Goal: Task Accomplishment & Management: Use online tool/utility

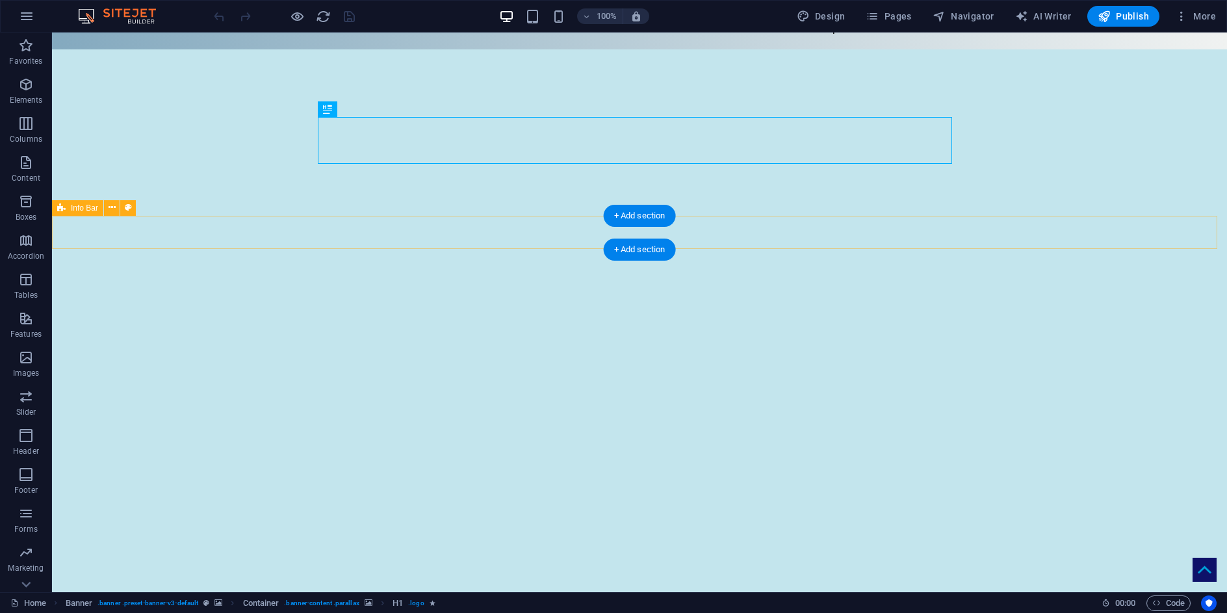
scroll to position [130, 0]
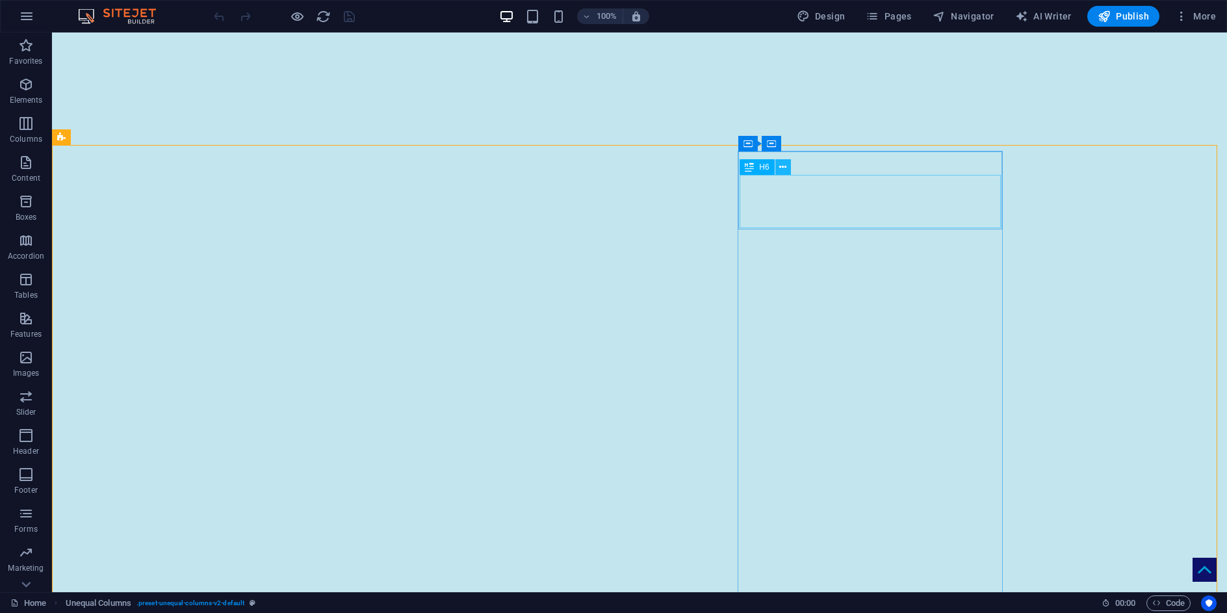
click at [783, 169] on icon at bounding box center [782, 168] width 7 height 14
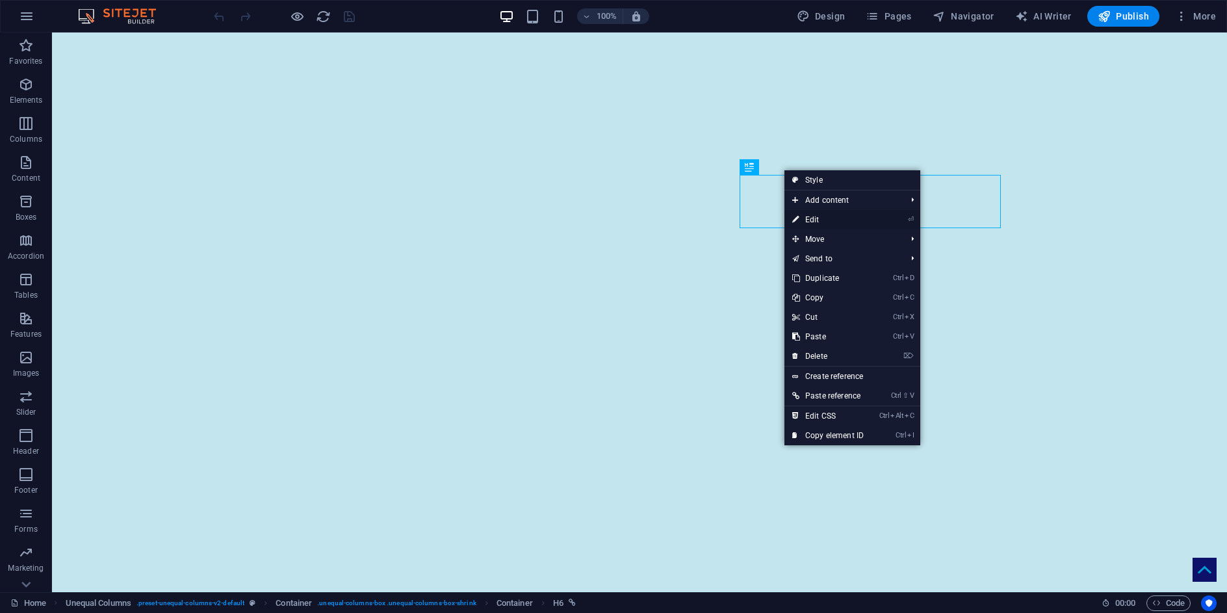
drag, startPoint x: 816, startPoint y: 214, endPoint x: 527, endPoint y: 180, distance: 290.6
click at [816, 214] on link "⏎ Edit" at bounding box center [827, 219] width 87 height 19
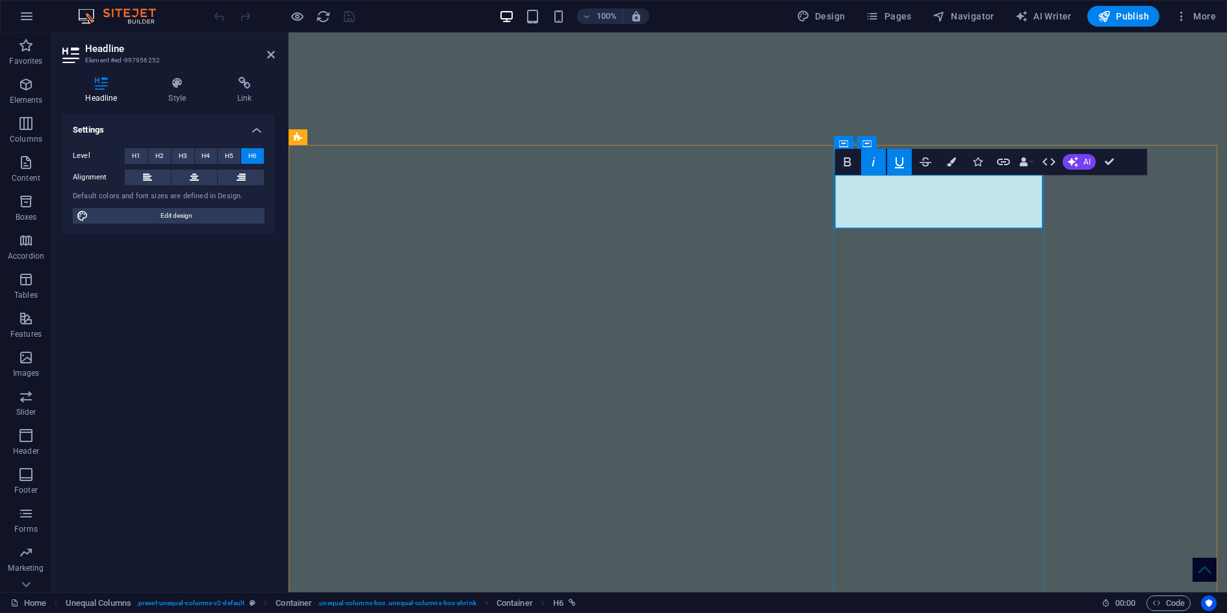
drag, startPoint x: 1002, startPoint y: 211, endPoint x: 865, endPoint y: 183, distance: 140.1
click at [953, 163] on icon "button" at bounding box center [951, 161] width 9 height 9
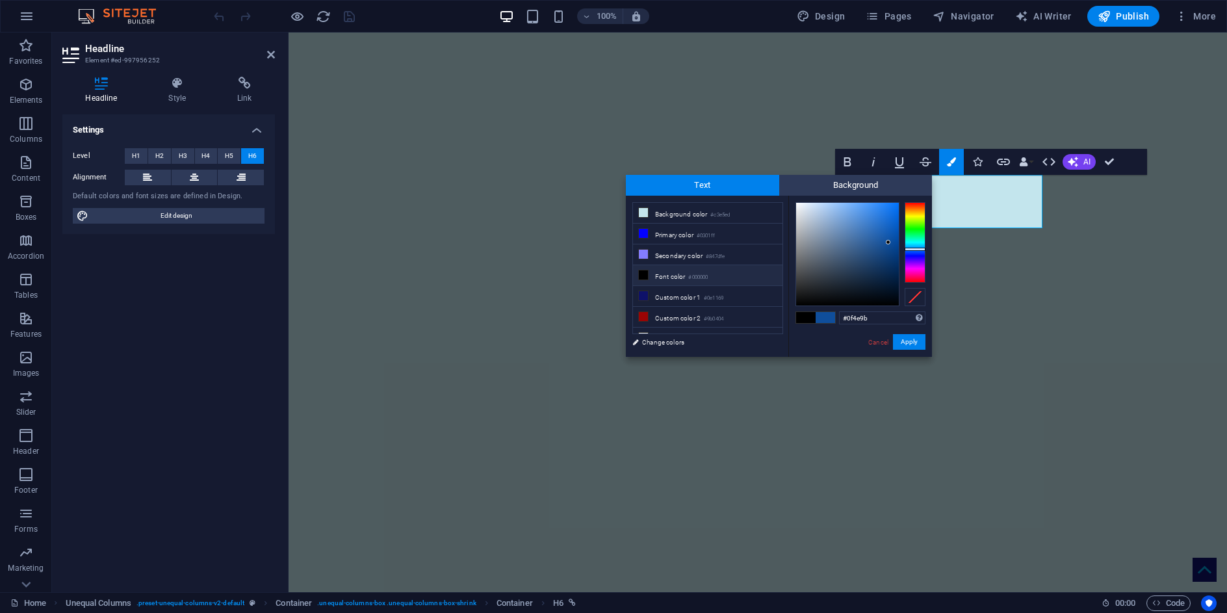
click at [653, 273] on li "Font color #000000" at bounding box center [707, 275] width 149 height 21
type input "#000000"
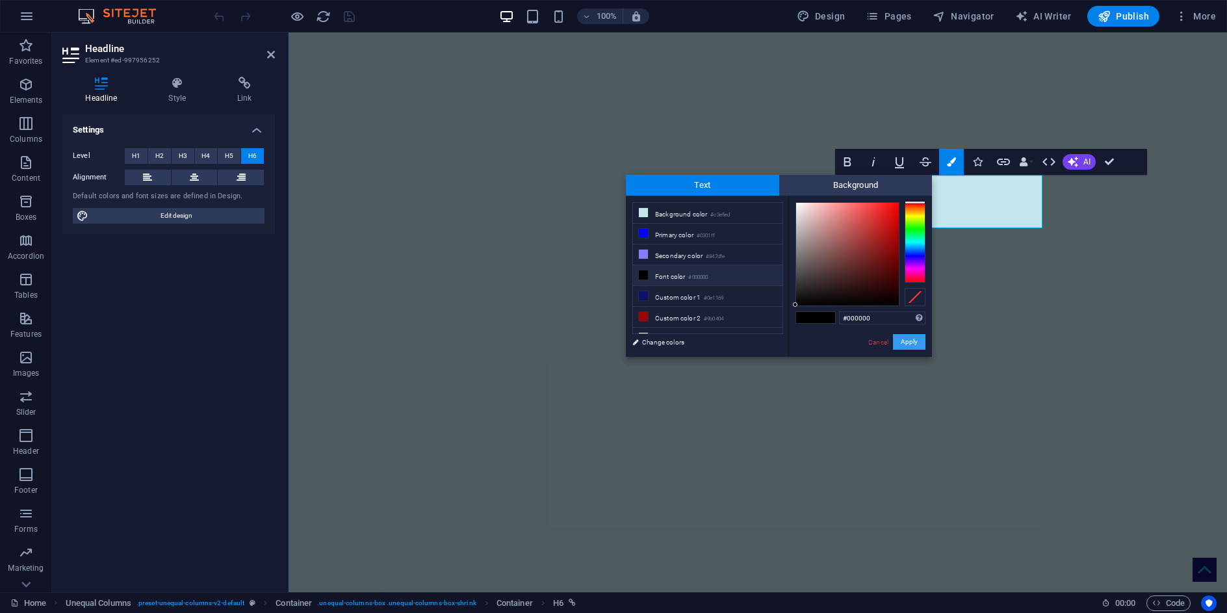
click at [914, 343] on button "Apply" at bounding box center [909, 342] width 32 height 16
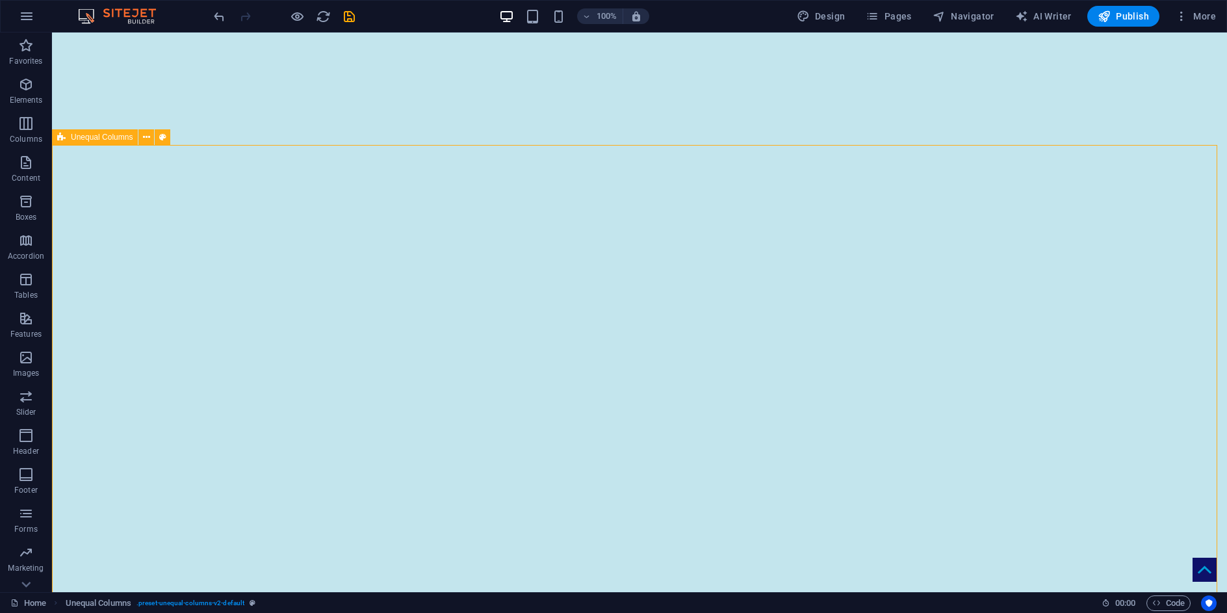
click at [1129, 13] on span "Publish" at bounding box center [1123, 16] width 51 height 13
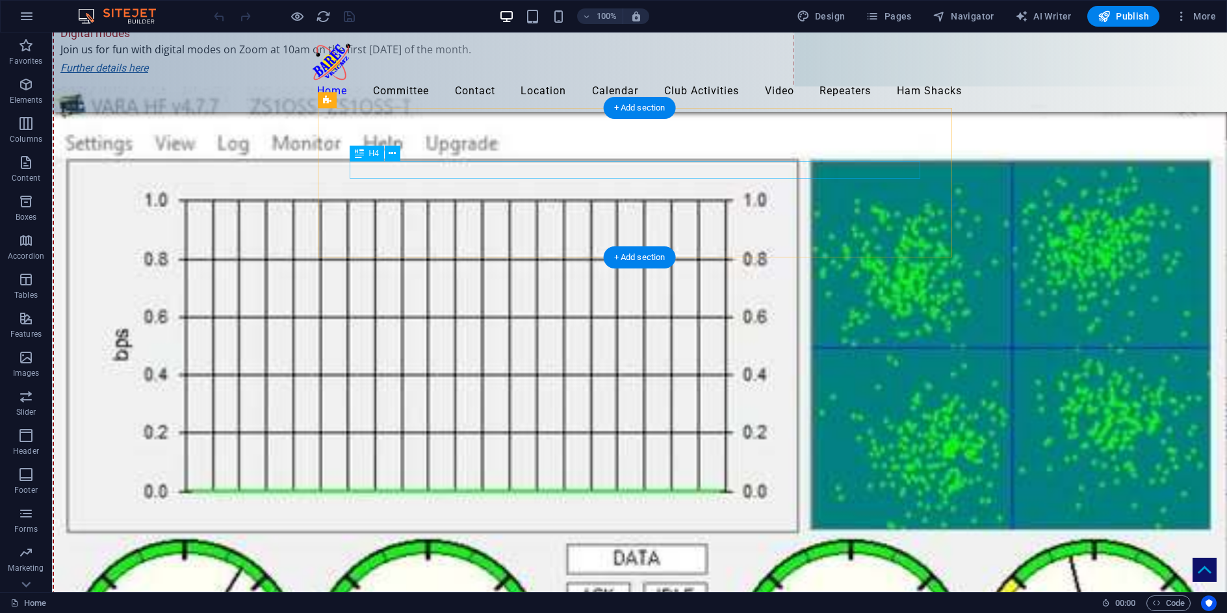
scroll to position [7326, 0]
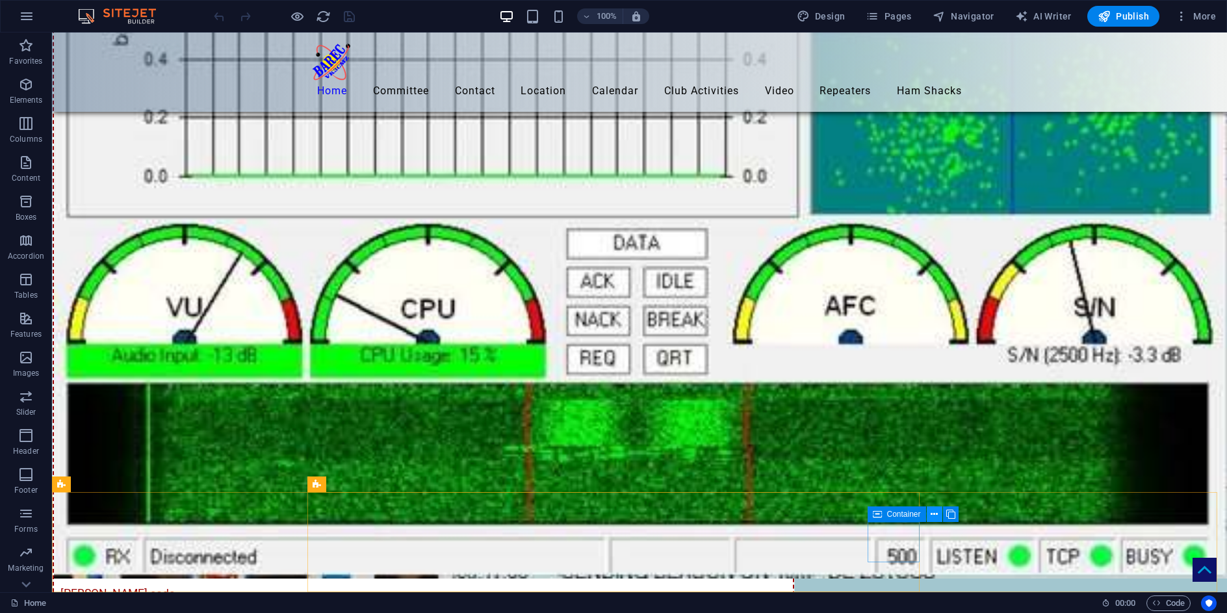
click at [935, 513] on icon at bounding box center [934, 515] width 7 height 14
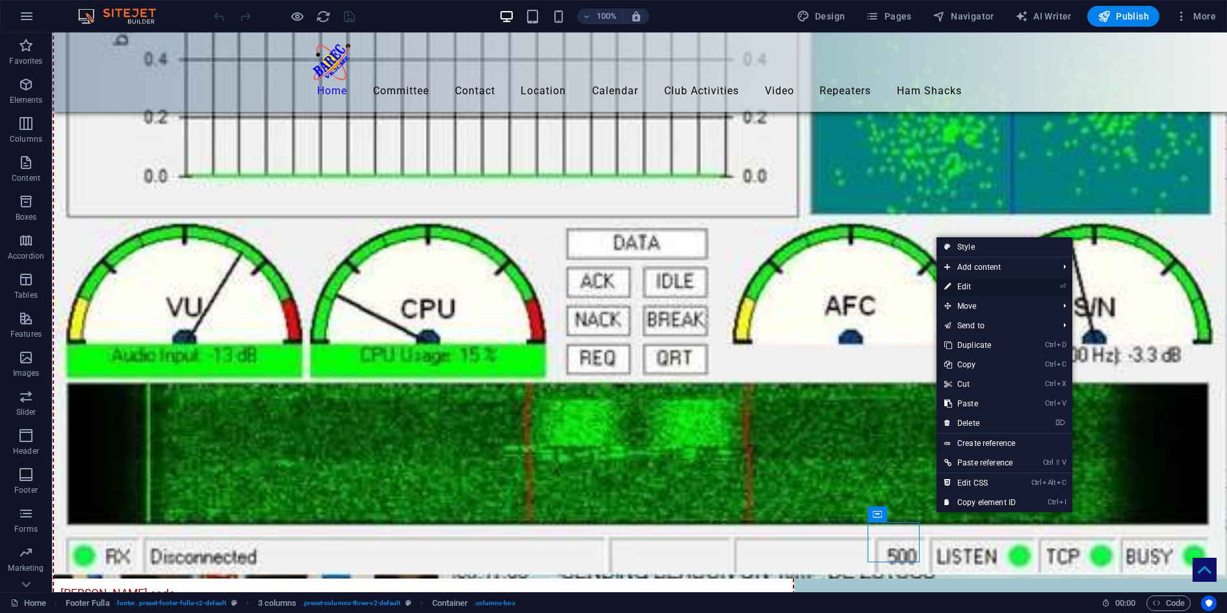
click at [969, 287] on link "⏎ Edit" at bounding box center [980, 286] width 87 height 19
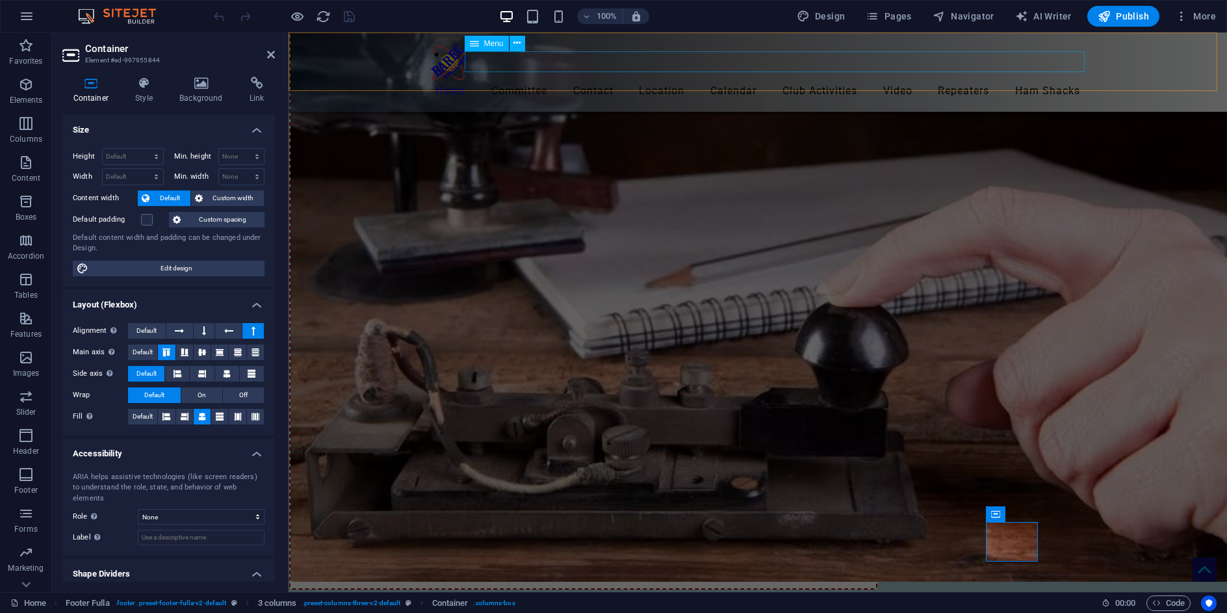
scroll to position [7913, 0]
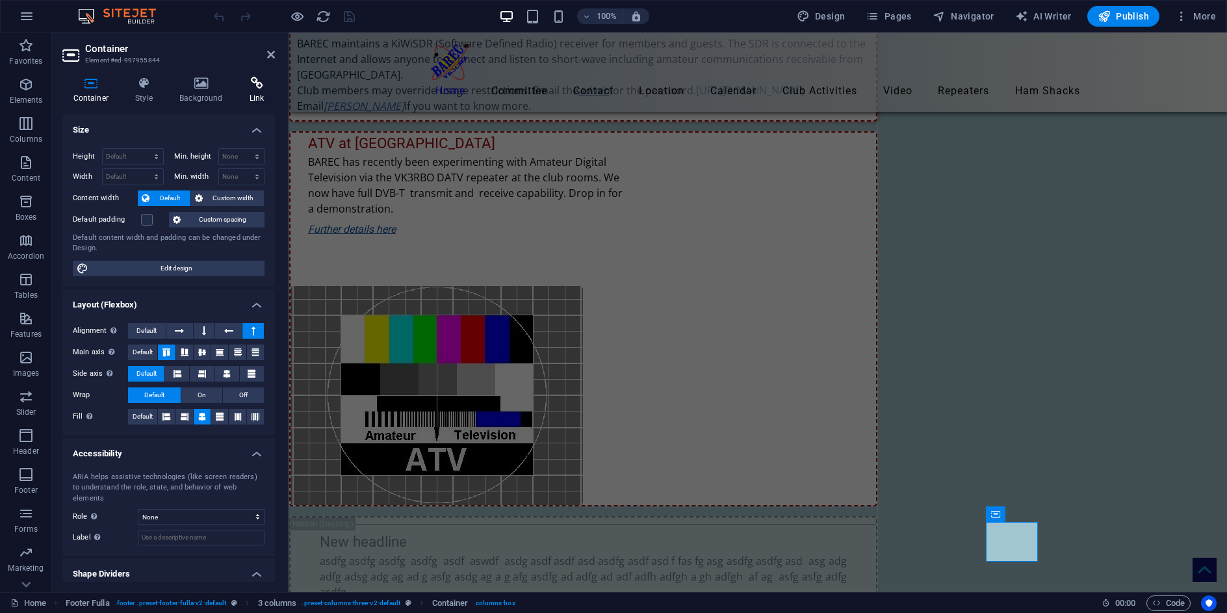
click at [256, 90] on h4 "Link" at bounding box center [257, 90] width 36 height 27
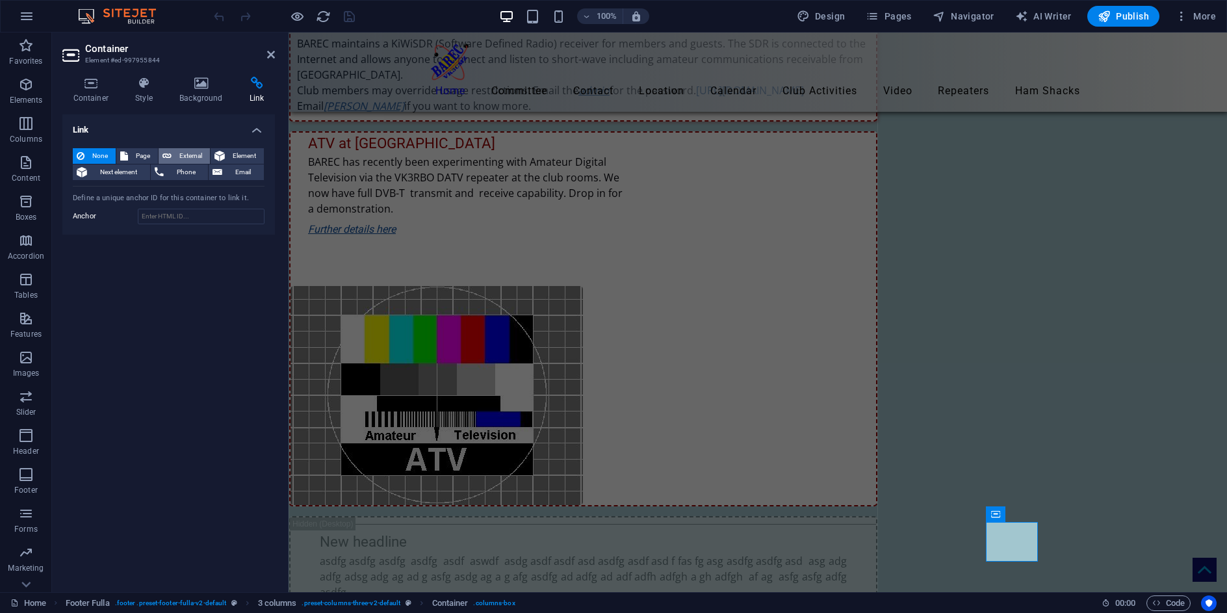
click at [176, 154] on span "External" at bounding box center [190, 156] width 31 height 16
select select "blank"
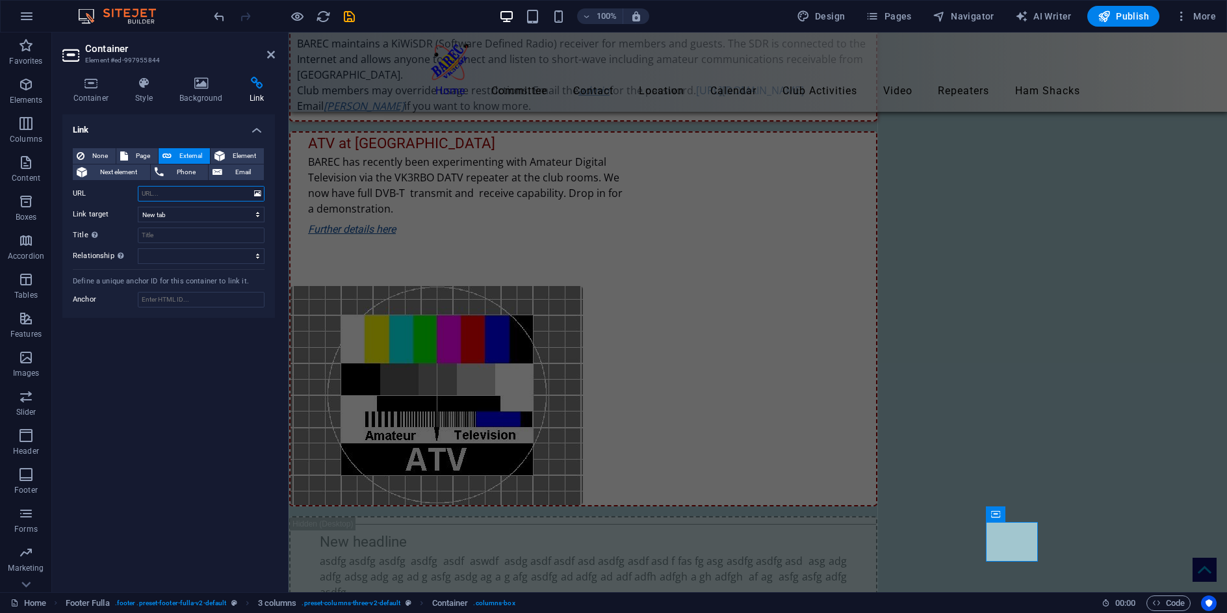
click at [170, 197] on input "URL" at bounding box center [201, 194] width 127 height 16
paste input "https://www.wia.org.au/"
type input "https://www.wia.org.au/"
drag, startPoint x: 168, startPoint y: 215, endPoint x: 175, endPoint y: 214, distance: 7.3
click at [169, 215] on select "New tab Same tab Overlay" at bounding box center [201, 215] width 127 height 16
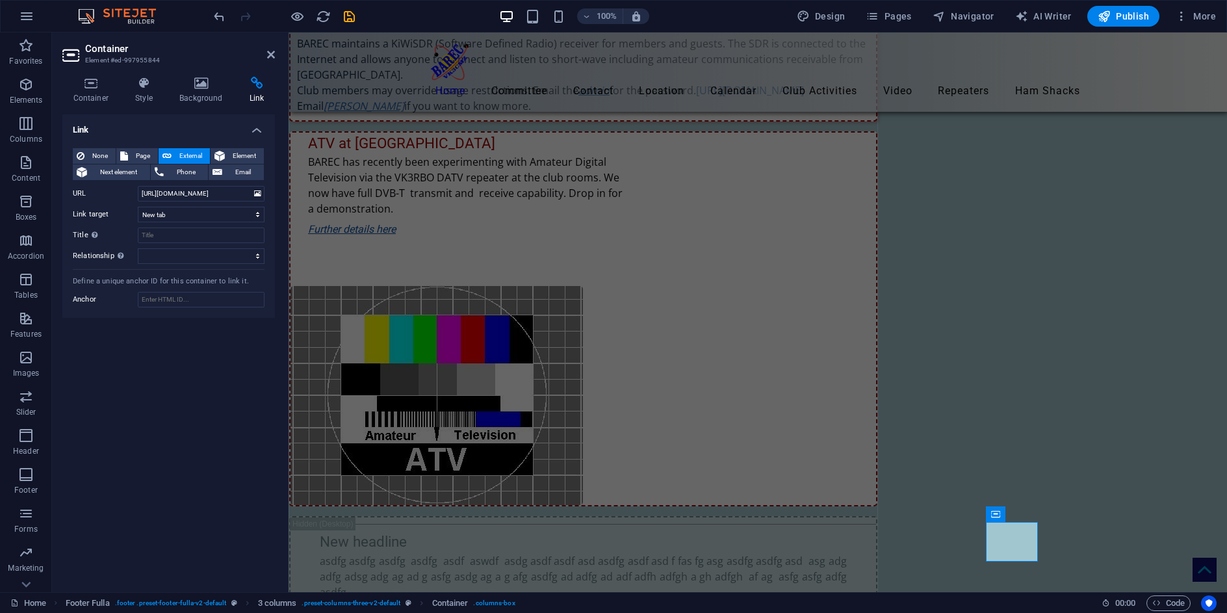
click at [188, 370] on div "Link None Page External Element Next element Phone Email Page Home Legal Notice…" at bounding box center [168, 347] width 213 height 467
click at [170, 237] on input "Title Additional link description, should not be the same as the link text. The…" at bounding box center [201, 235] width 127 height 16
type input "WIA Home Page"
click at [238, 254] on select "alternate author bookmark external help license next nofollow noreferrer noopen…" at bounding box center [201, 256] width 127 height 16
select select "external"
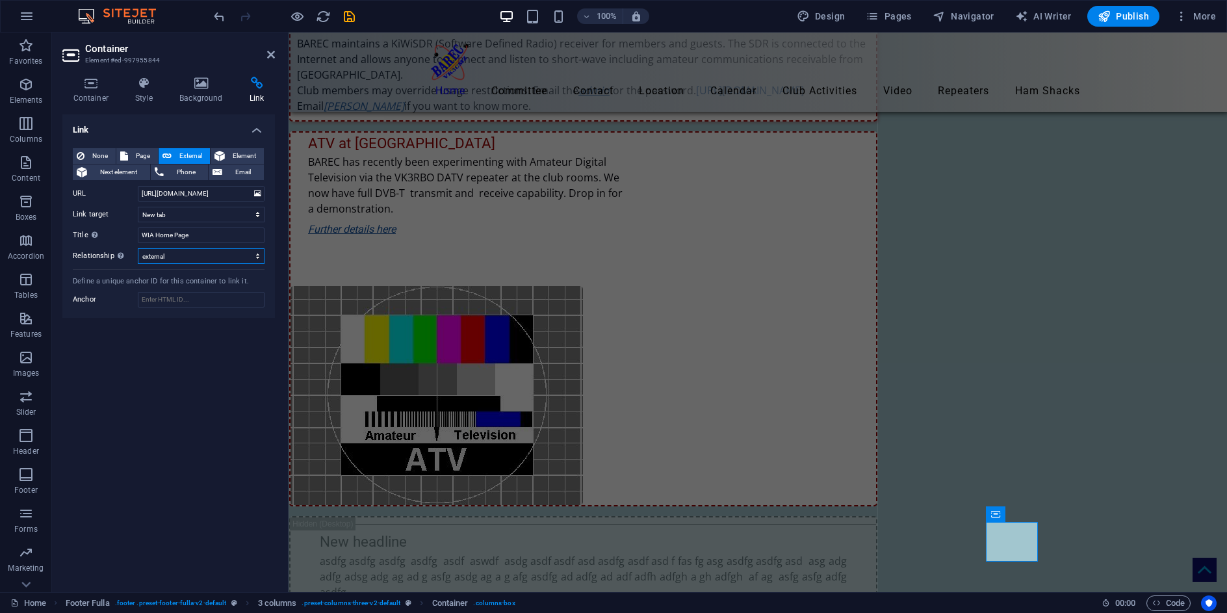
click at [138, 248] on select "alternate author bookmark external help license next nofollow noreferrer noopen…" at bounding box center [201, 256] width 127 height 16
click at [211, 410] on div "Link None Page External Element Next element Phone Email Page Home Legal Notice…" at bounding box center [168, 347] width 213 height 467
click at [271, 55] on icon at bounding box center [271, 54] width 8 height 10
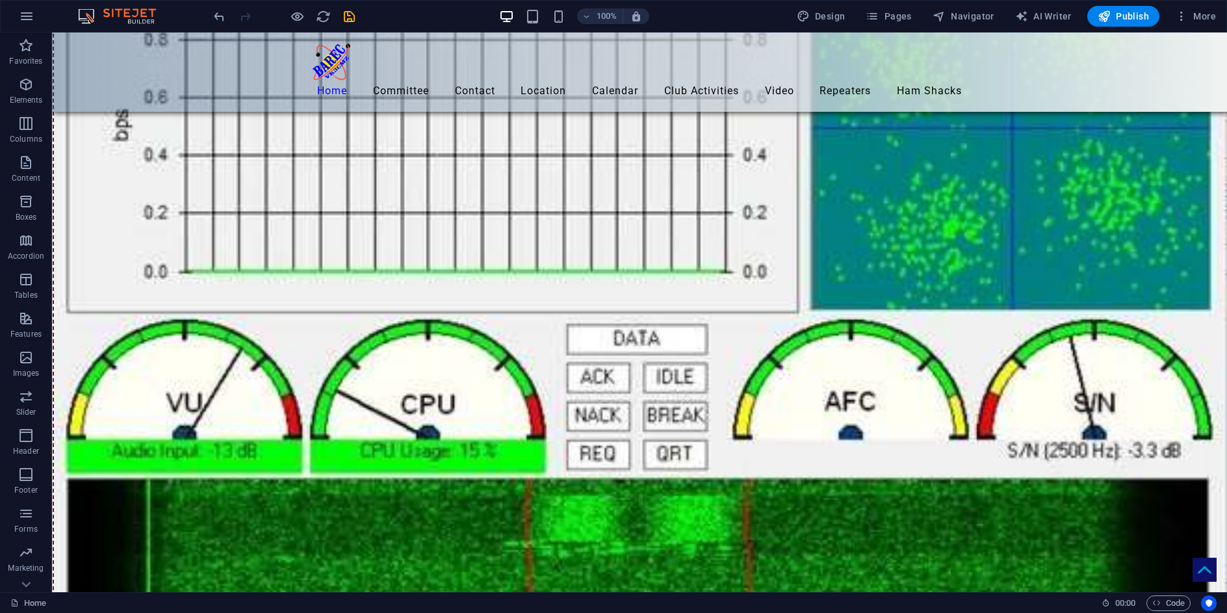
scroll to position [7326, 0]
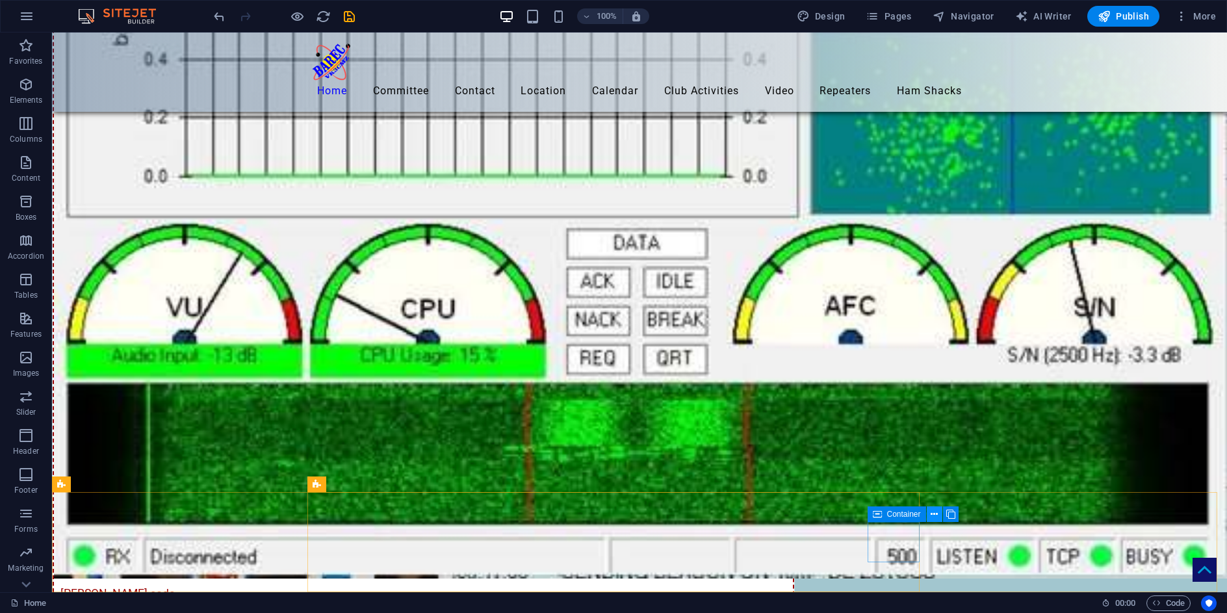
click at [934, 513] on icon at bounding box center [934, 515] width 7 height 14
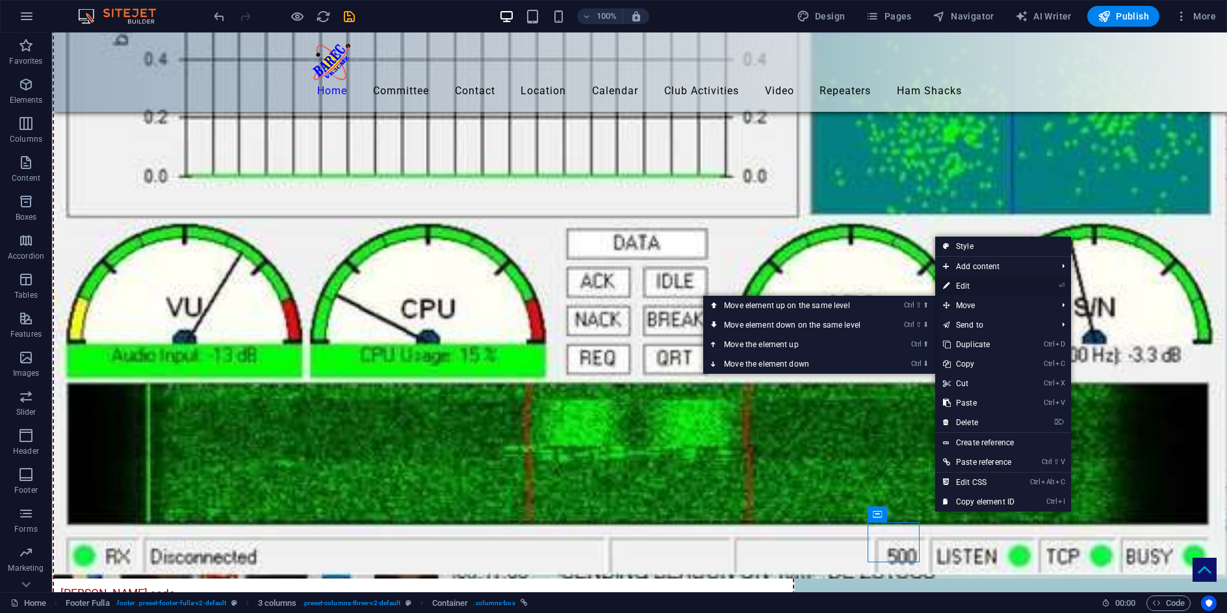
click at [956, 283] on link "⏎ Edit" at bounding box center [978, 285] width 87 height 19
select select "external"
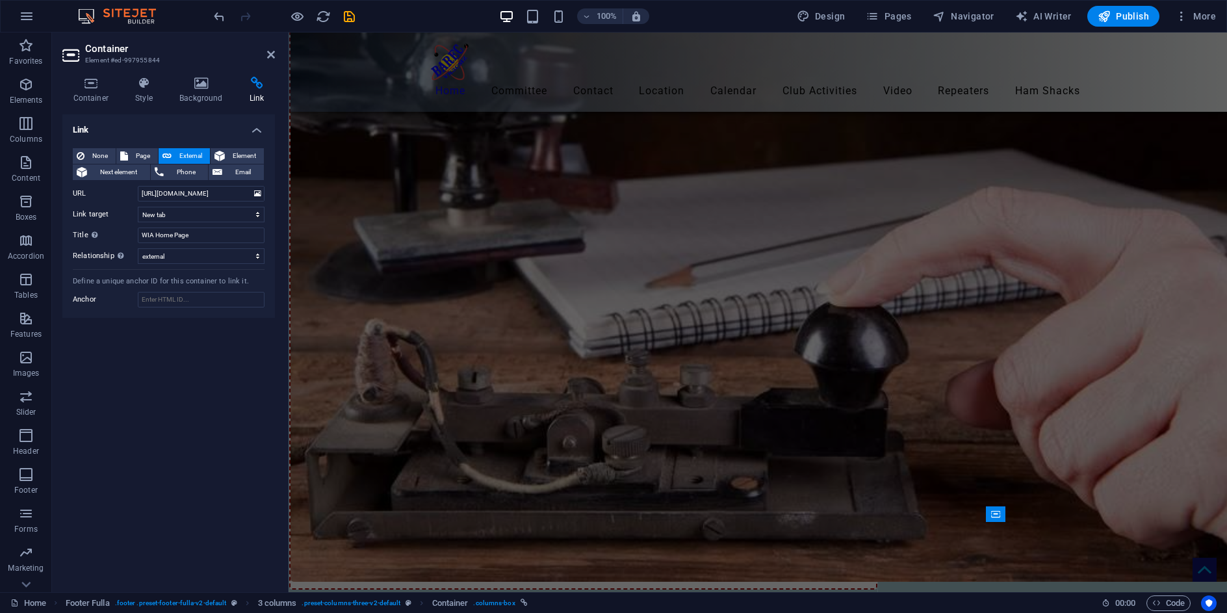
scroll to position [7913, 0]
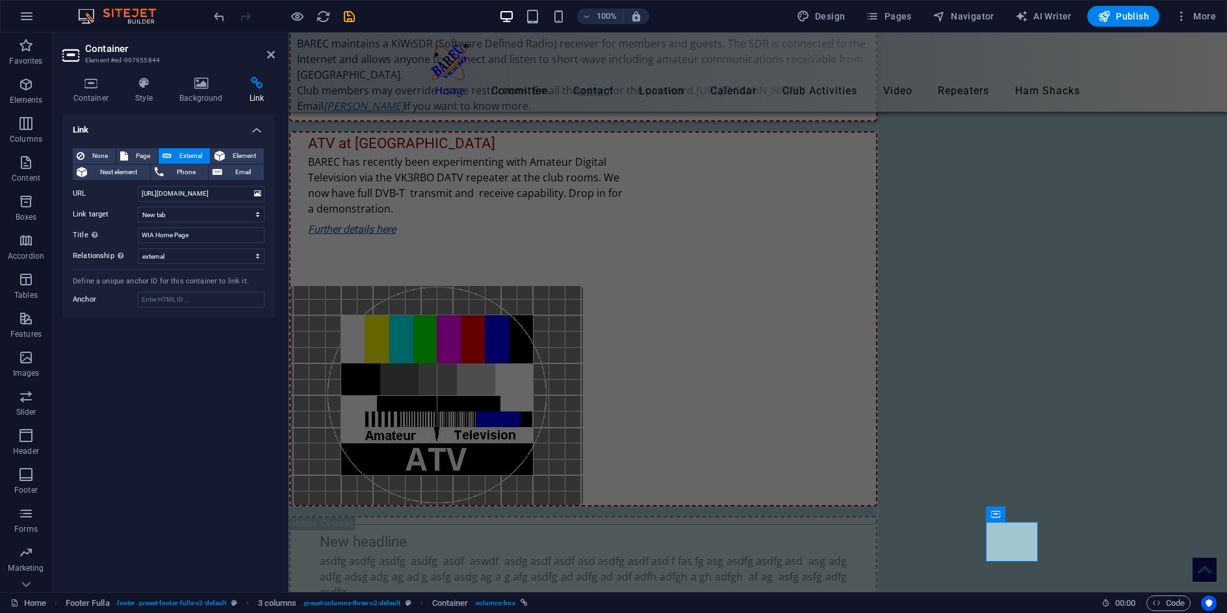
click at [255, 85] on icon at bounding box center [257, 83] width 36 height 13
drag, startPoint x: 232, startPoint y: 192, endPoint x: 72, endPoint y: 174, distance: 160.9
click at [78, 181] on div "None Page External Element Next element Phone Email Page Home Legal Notice Loca…" at bounding box center [169, 206] width 192 height 116
paste input "clubs/vk3/BendigoAmateurRadioAndElectronicsClub/"
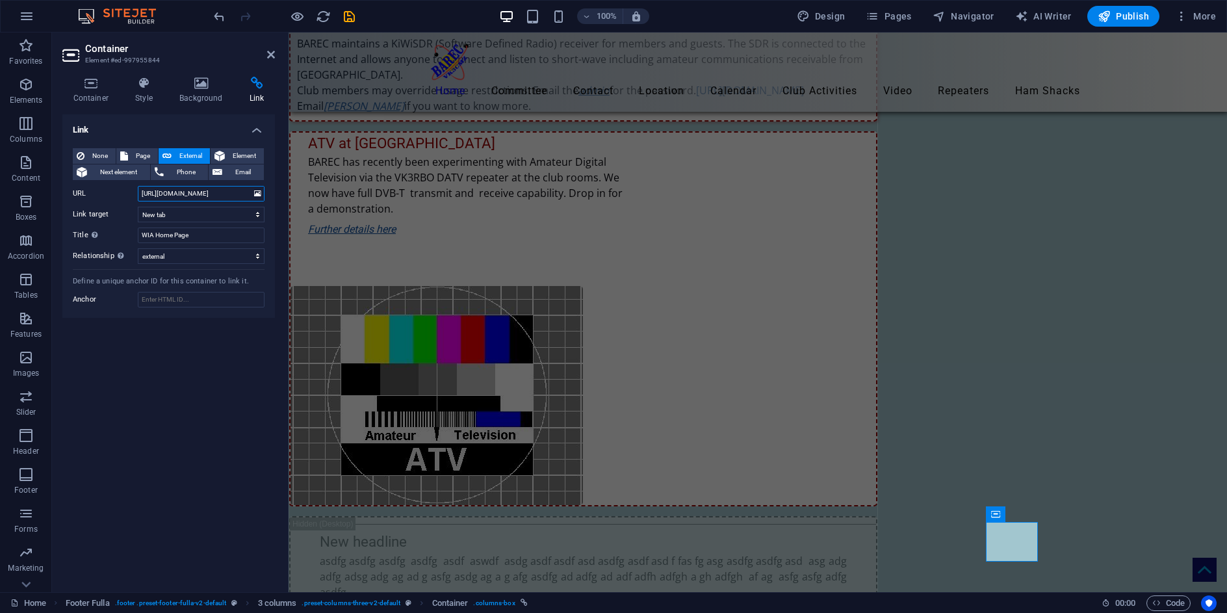
type input "https://www.wia.org.au/clubs/vk3/BendigoAmateurRadioAndElectronicsClub/"
click at [233, 50] on h2 "Container" at bounding box center [180, 49] width 190 height 12
click at [269, 51] on icon at bounding box center [271, 54] width 8 height 10
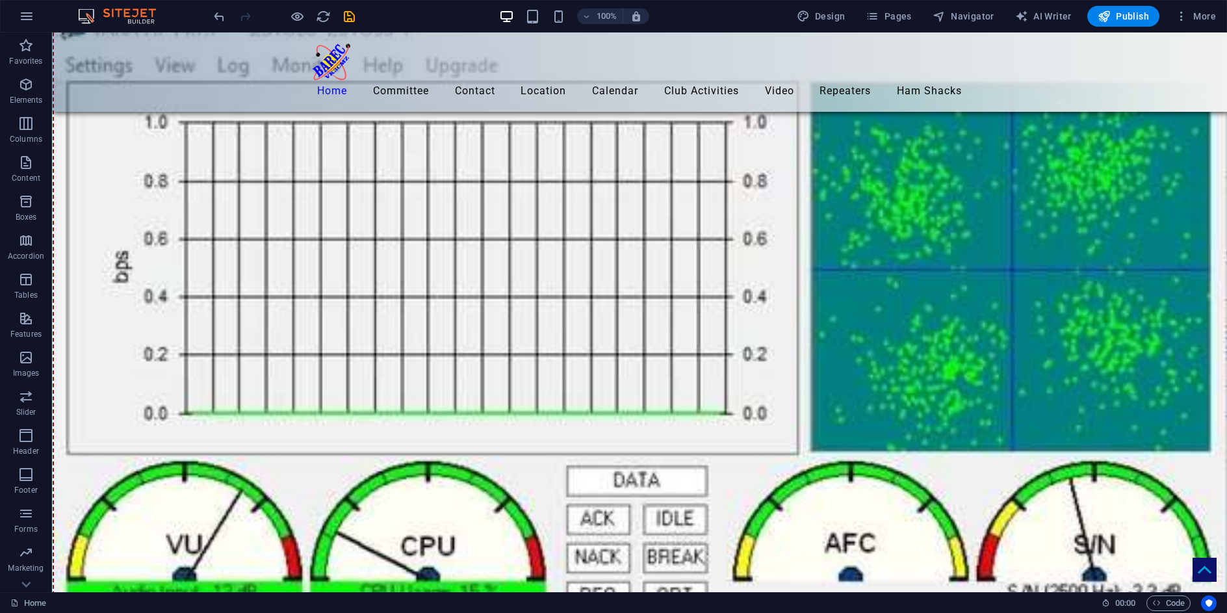
scroll to position [7326, 0]
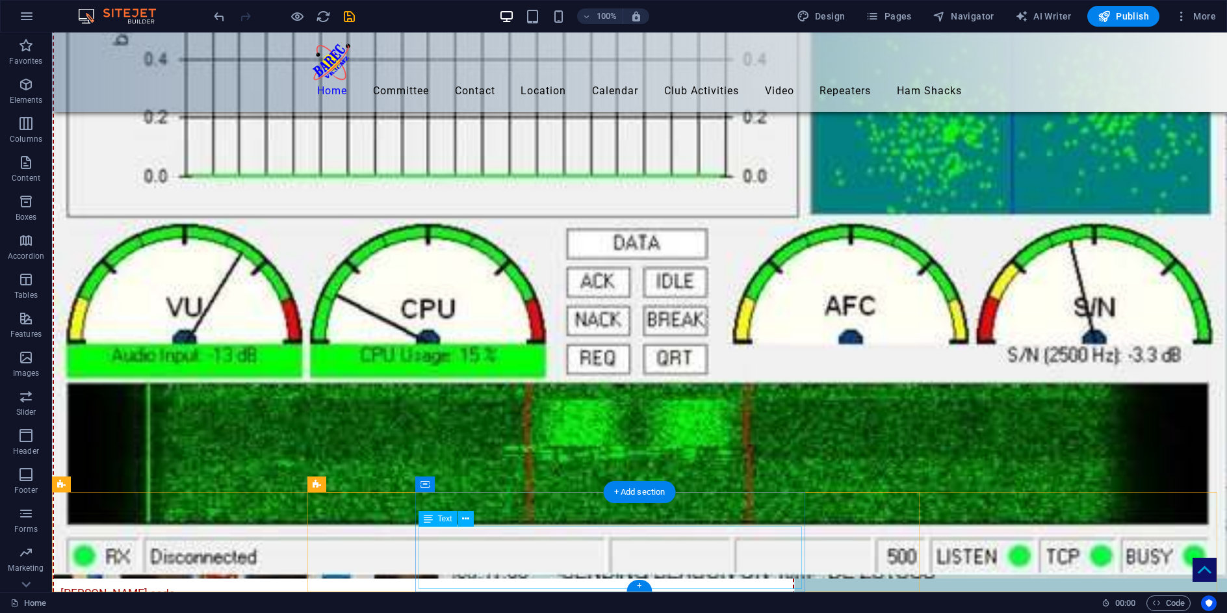
click at [462, 519] on icon at bounding box center [465, 519] width 7 height 14
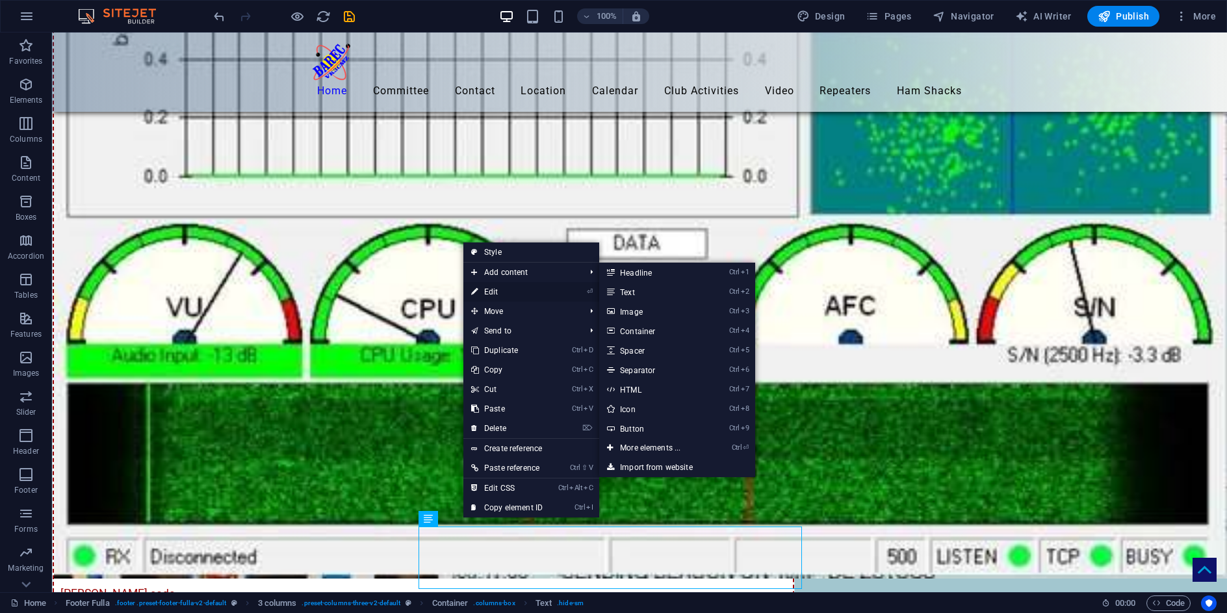
click at [487, 291] on link "⏎ Edit" at bounding box center [506, 291] width 87 height 19
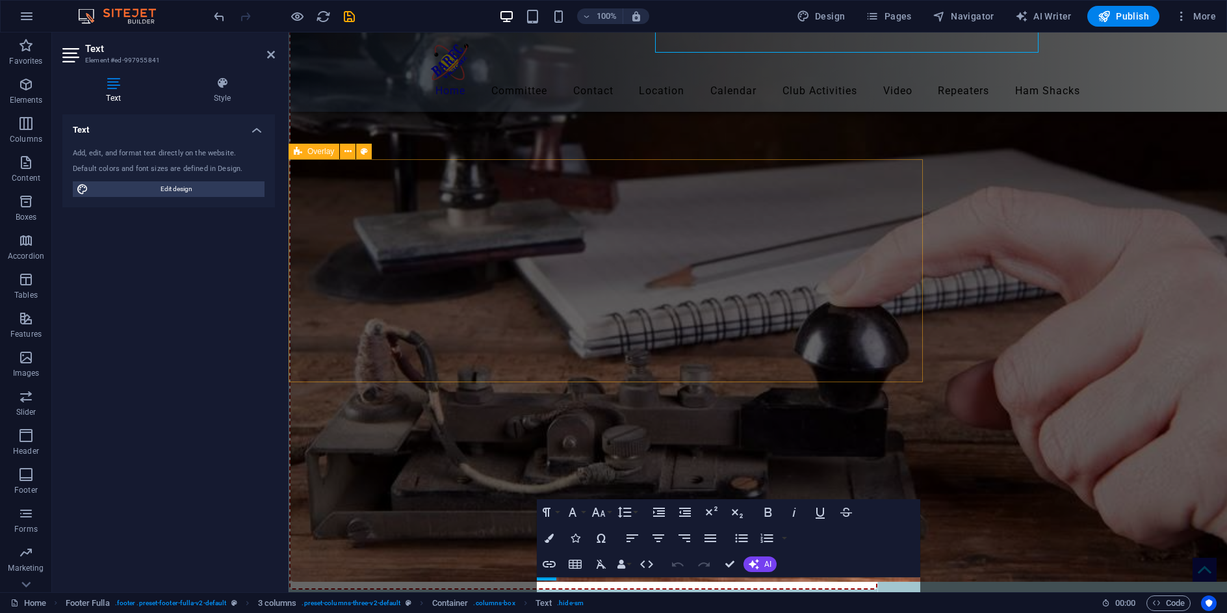
scroll to position [7863, 0]
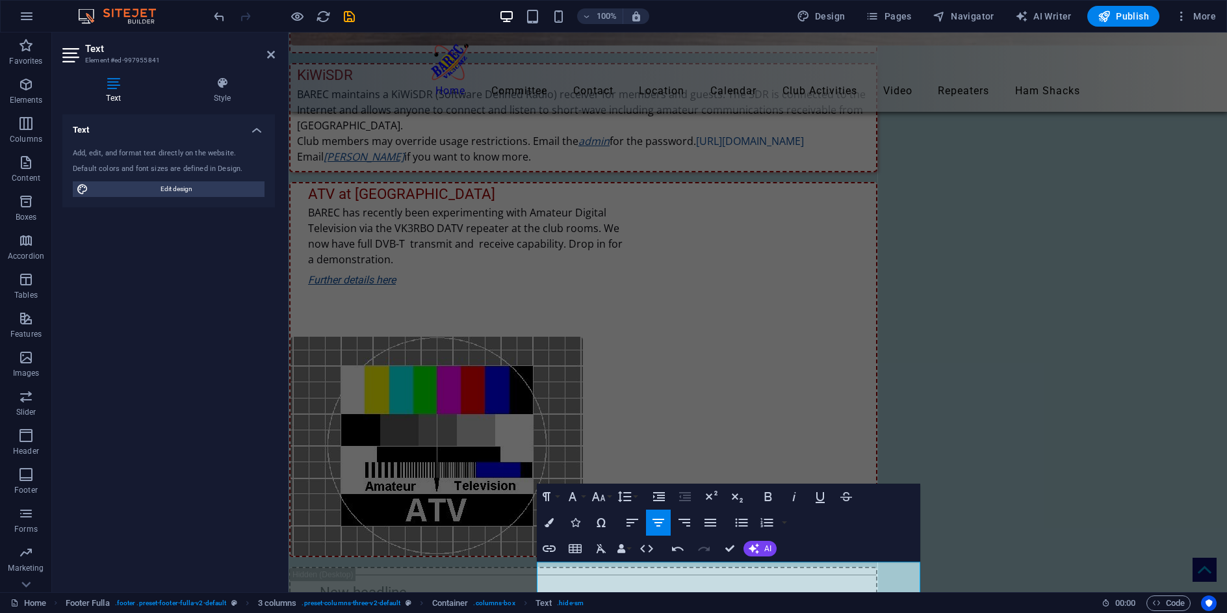
scroll to position [7913, 0]
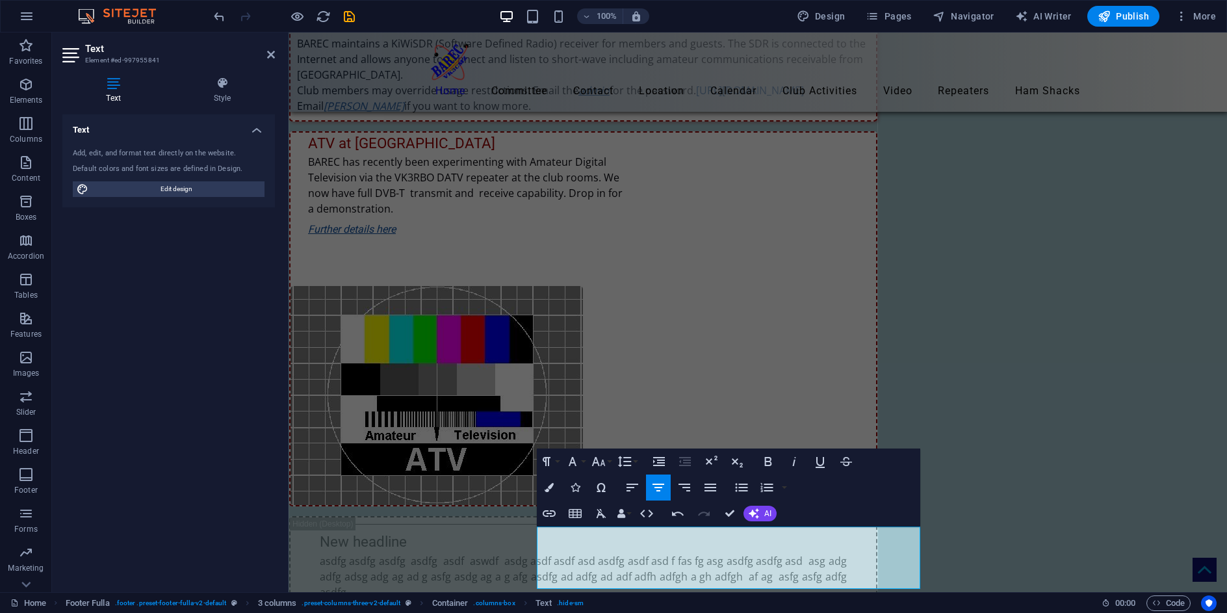
click at [199, 434] on div "Text Add, edit, and format text directly on the website. Default colors and fon…" at bounding box center [168, 347] width 213 height 467
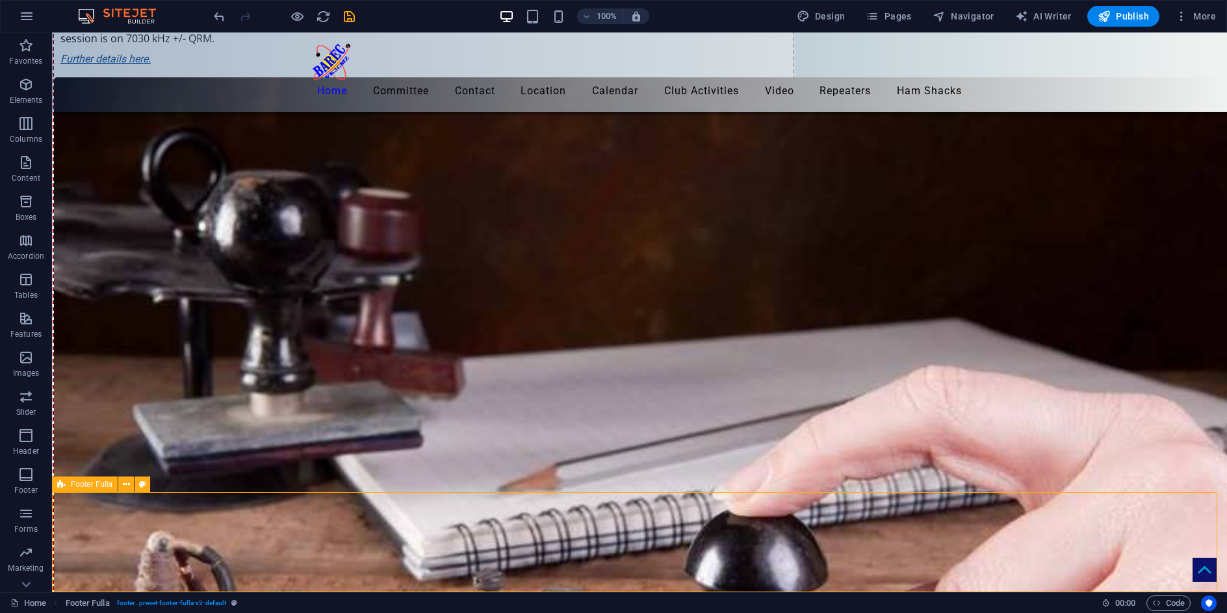
scroll to position [7326, 0]
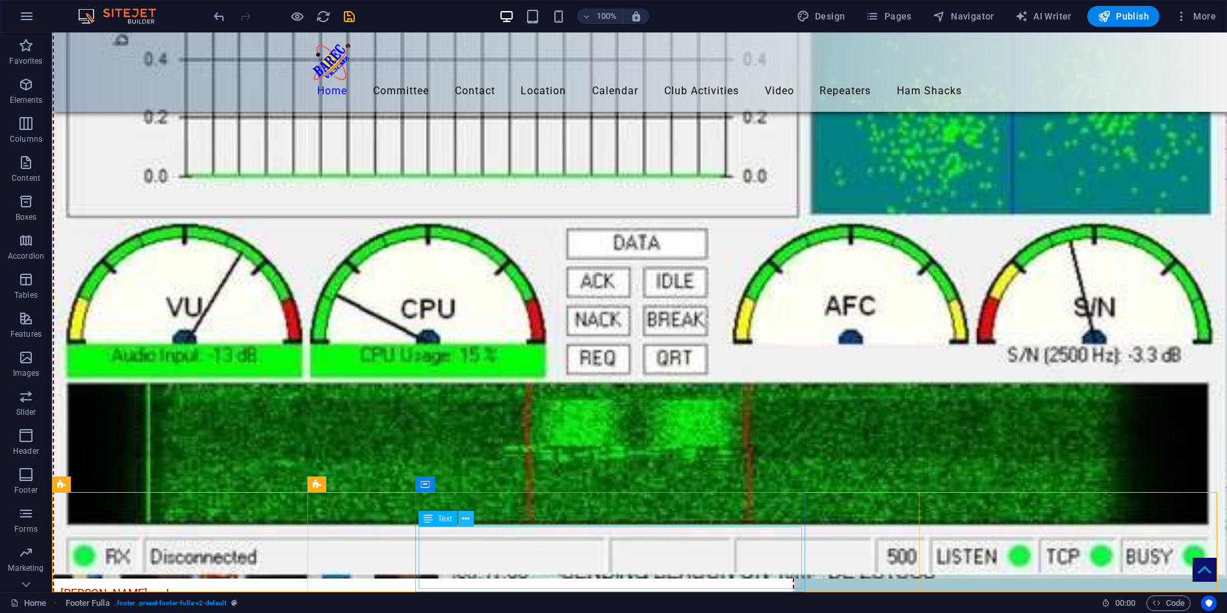
click at [463, 516] on icon at bounding box center [465, 519] width 7 height 14
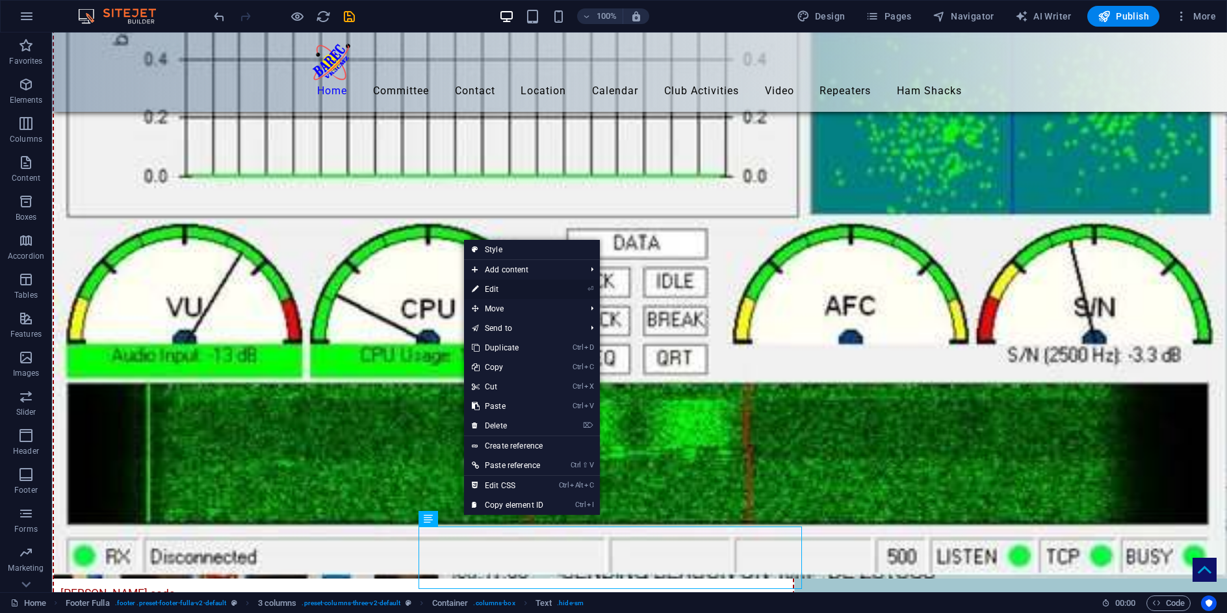
drag, startPoint x: 493, startPoint y: 289, endPoint x: 206, endPoint y: 267, distance: 287.5
click at [493, 289] on link "⏎ Edit" at bounding box center [507, 288] width 87 height 19
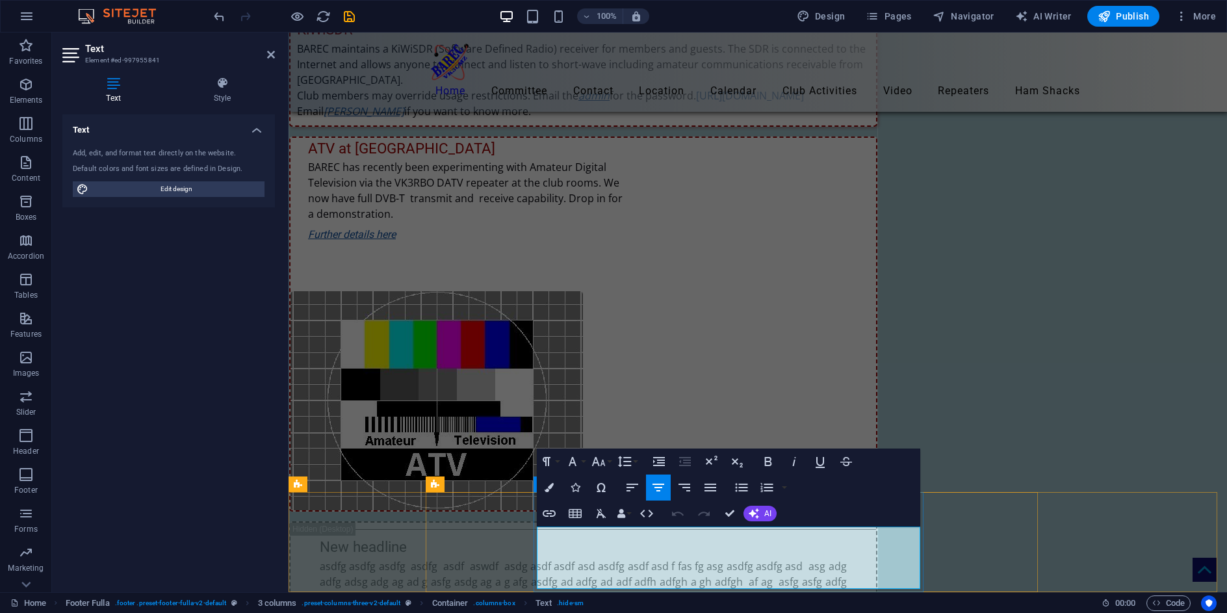
scroll to position [7913, 0]
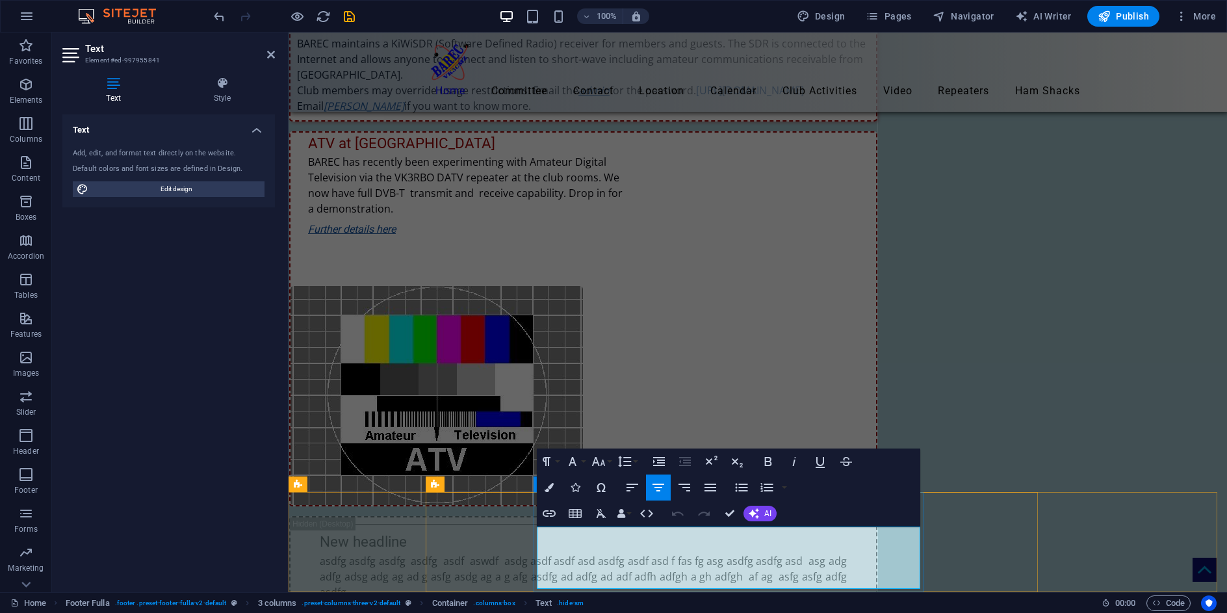
drag, startPoint x: 638, startPoint y: 548, endPoint x: 664, endPoint y: 570, distance: 34.1
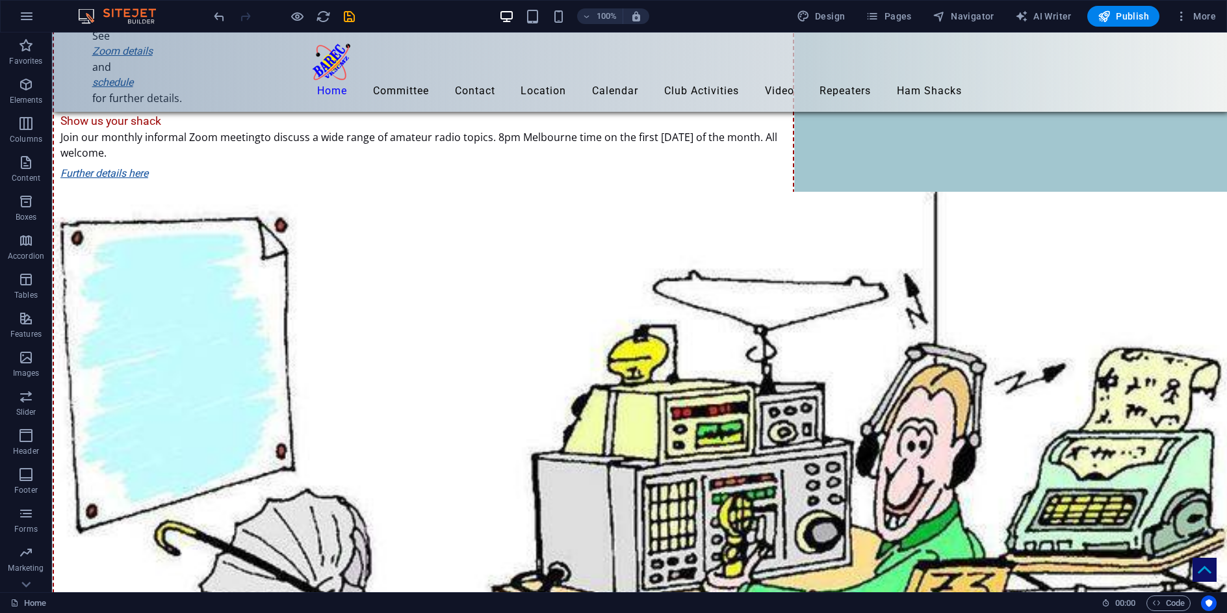
scroll to position [7326, 0]
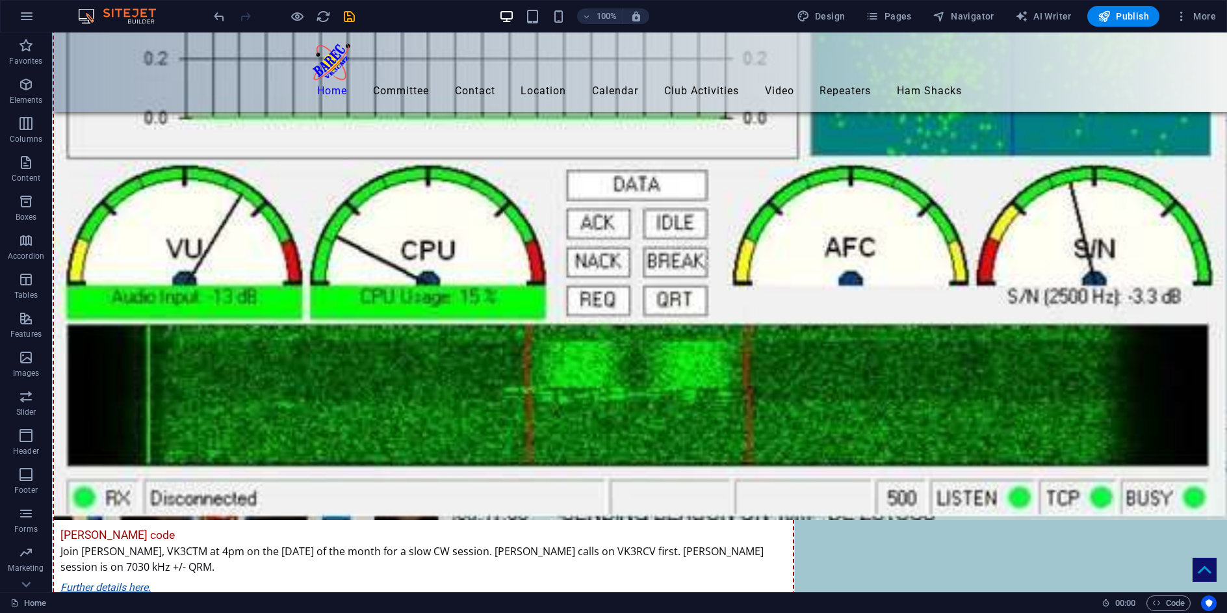
drag, startPoint x: 666, startPoint y: 597, endPoint x: 606, endPoint y: 545, distance: 79.2
click at [666, 597] on div "Home" at bounding box center [550, 603] width 1081 height 16
click at [467, 516] on icon at bounding box center [465, 519] width 7 height 14
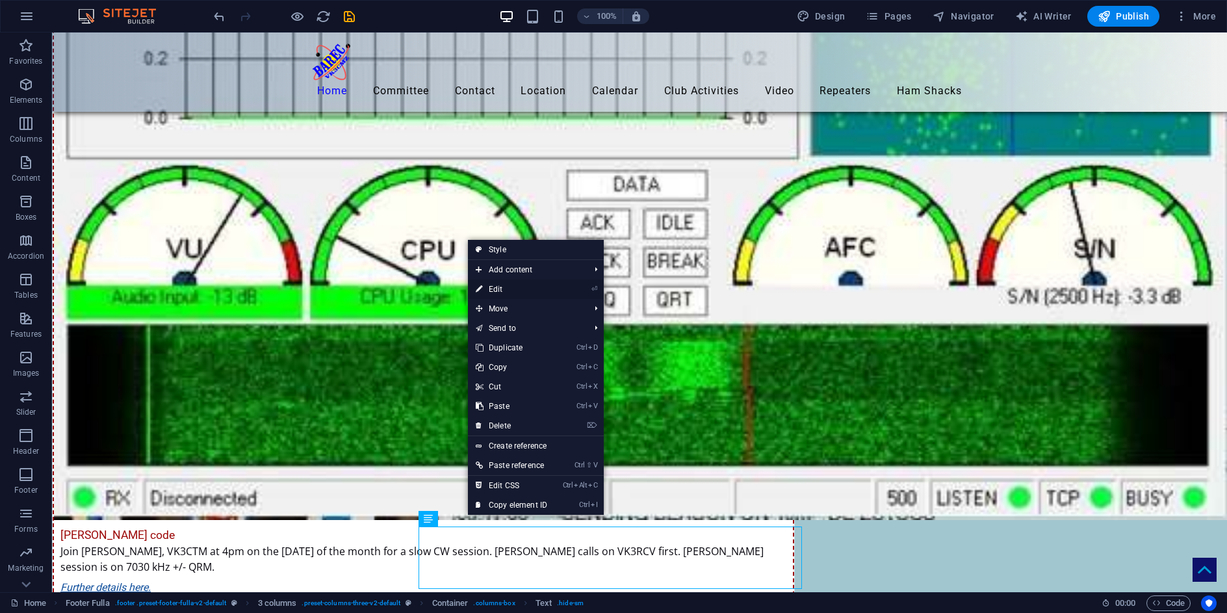
click at [511, 290] on link "⏎ Edit" at bounding box center [511, 288] width 87 height 19
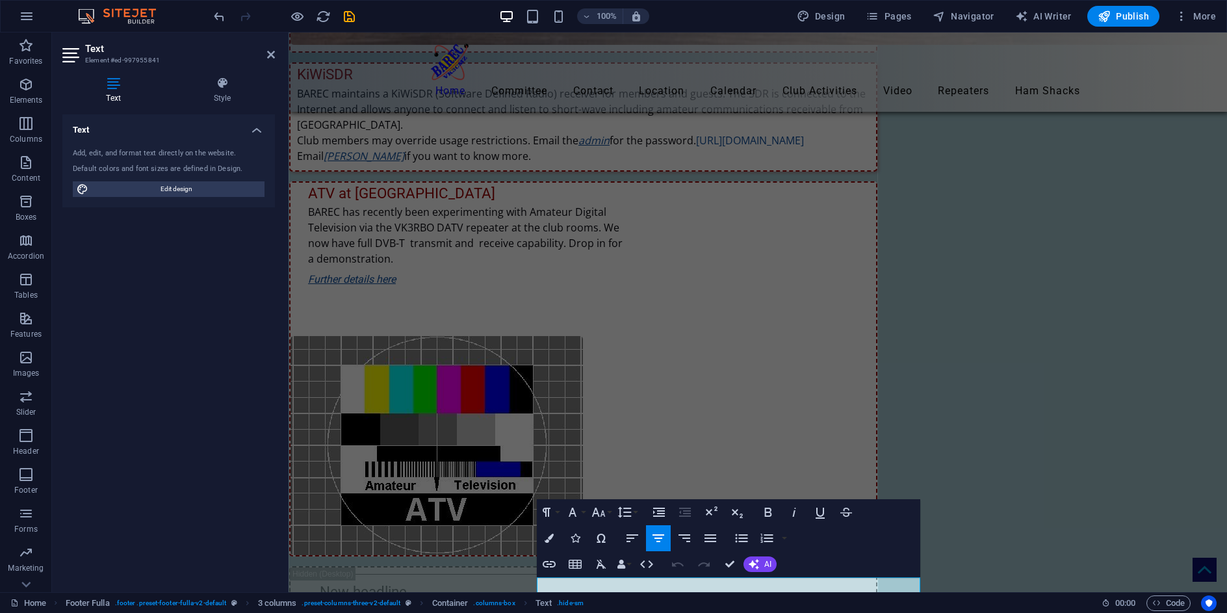
scroll to position [7913, 0]
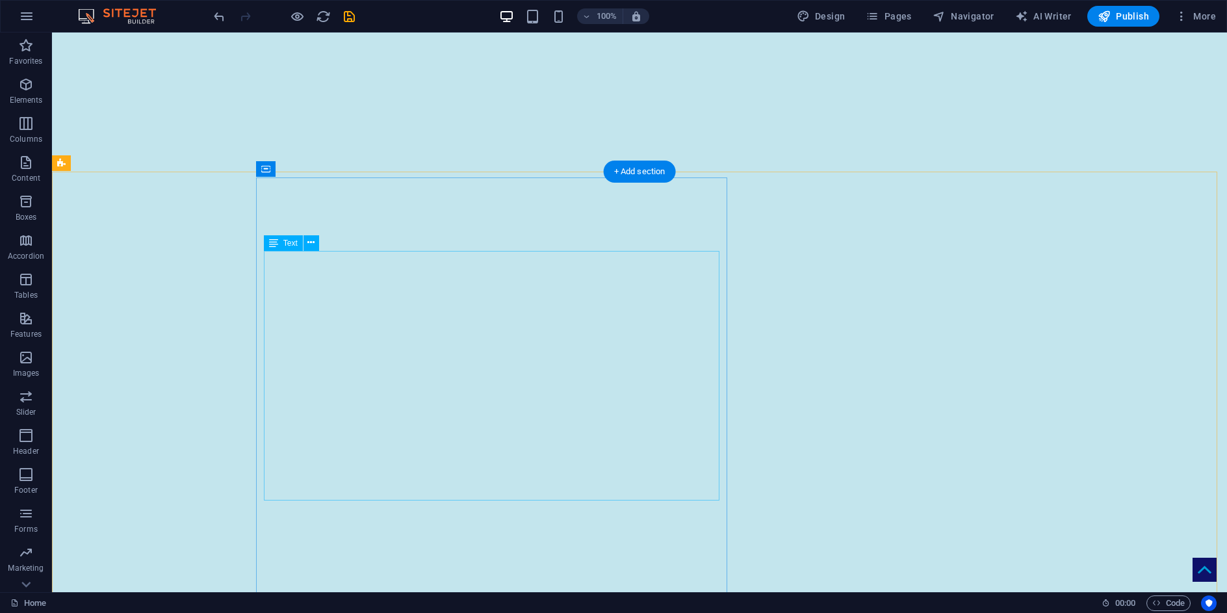
scroll to position [104, 0]
